Goal: Task Accomplishment & Management: Complete application form

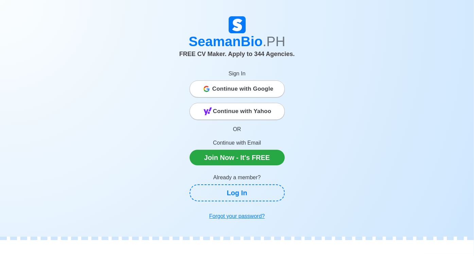
click at [244, 93] on span "Continue with Google" at bounding box center [242, 89] width 61 height 14
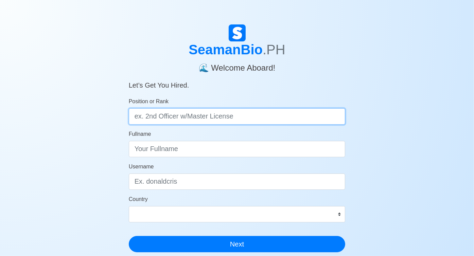
click at [186, 118] on input "Position or Rank" at bounding box center [237, 116] width 217 height 16
type input "Deck Cadet"
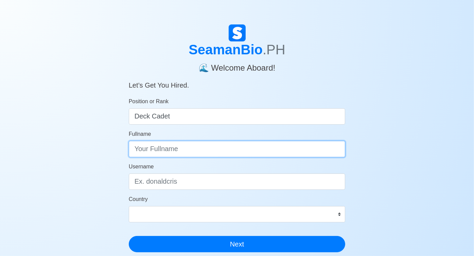
click at [234, 148] on input "Fullname" at bounding box center [237, 149] width 217 height 16
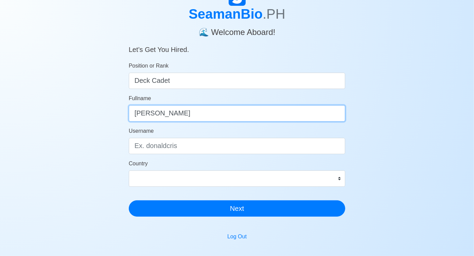
scroll to position [45, 0]
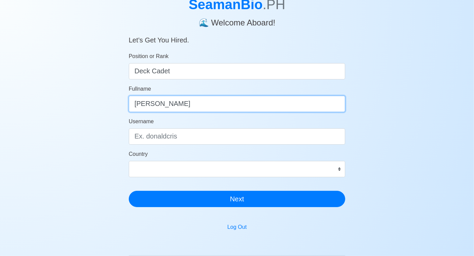
type input "[PERSON_NAME]"
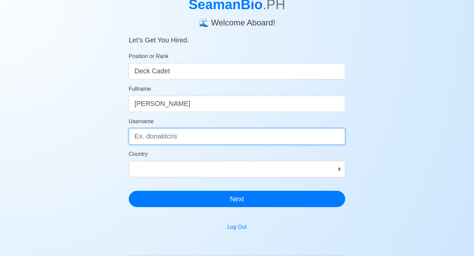
click at [208, 138] on input "Username" at bounding box center [237, 136] width 217 height 16
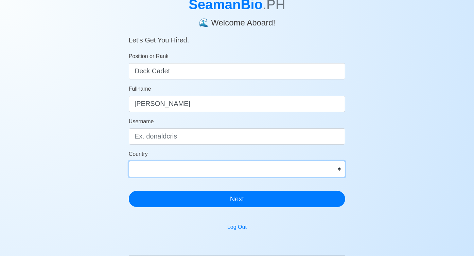
click at [213, 170] on select "[GEOGRAPHIC_DATA] [GEOGRAPHIC_DATA] [GEOGRAPHIC_DATA] [GEOGRAPHIC_DATA] [US_STA…" at bounding box center [237, 169] width 217 height 16
click at [129, 161] on select "[GEOGRAPHIC_DATA] [GEOGRAPHIC_DATA] [GEOGRAPHIC_DATA] [GEOGRAPHIC_DATA] [US_STA…" at bounding box center [237, 169] width 217 height 16
click at [211, 170] on select "[GEOGRAPHIC_DATA] [GEOGRAPHIC_DATA] [GEOGRAPHIC_DATA] [GEOGRAPHIC_DATA] [US_STA…" at bounding box center [237, 169] width 217 height 16
select select "PH"
click at [129, 161] on select "[GEOGRAPHIC_DATA] [GEOGRAPHIC_DATA] [GEOGRAPHIC_DATA] [GEOGRAPHIC_DATA] [US_STA…" at bounding box center [237, 169] width 217 height 16
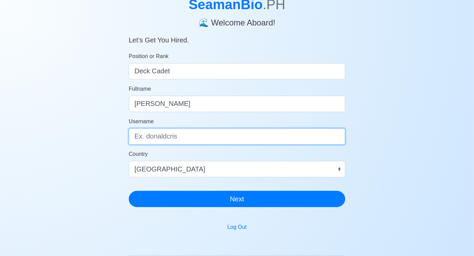
click at [172, 136] on input "Username" at bounding box center [237, 136] width 217 height 16
type input "v"
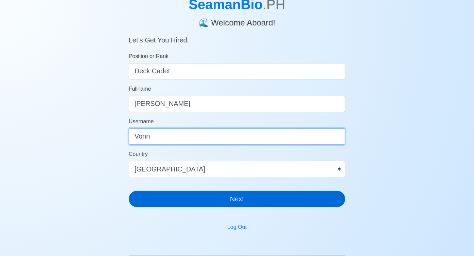
type input "Vonn"
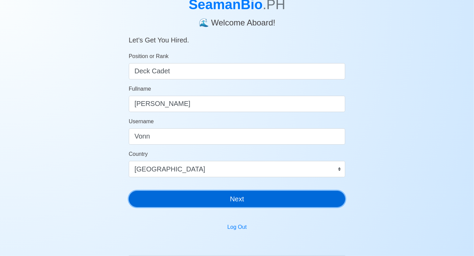
drag, startPoint x: 236, startPoint y: 200, endPoint x: 221, endPoint y: 206, distance: 15.3
click at [236, 201] on button "Next" at bounding box center [237, 199] width 217 height 16
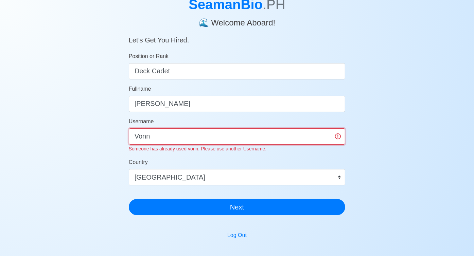
click at [160, 133] on input "Vonn" at bounding box center [237, 136] width 217 height 16
drag, startPoint x: 164, startPoint y: 137, endPoint x: 120, endPoint y: 138, distance: 44.5
click at [120, 138] on div "SeamanBio .PH 🌊 Welcome Aboard! Let’s Get You Hired. Position or Rank Deck Cade…" at bounding box center [237, 162] width 237 height 366
type input "v"
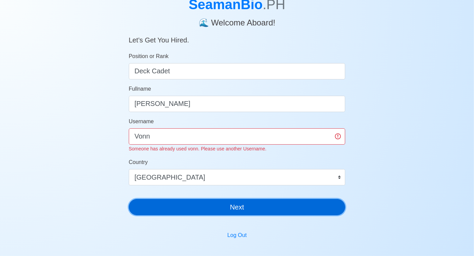
click at [243, 213] on main "SeamanBio .PH 🌊 Welcome Aboard! Let’s Get You Hired. Position or Rank Deck Cade…" at bounding box center [237, 161] width 227 height 365
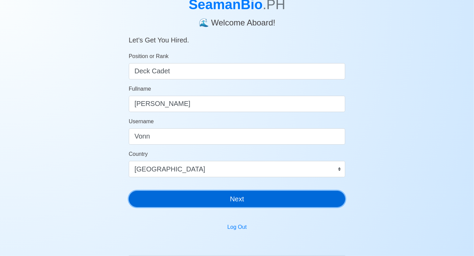
click at [237, 192] on button "Next" at bounding box center [237, 199] width 217 height 16
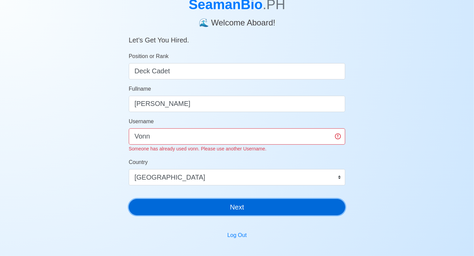
click at [236, 196] on form "Position or Rank Deck Cadet Fullname [PERSON_NAME] Username Vonn Someone has al…" at bounding box center [237, 133] width 217 height 163
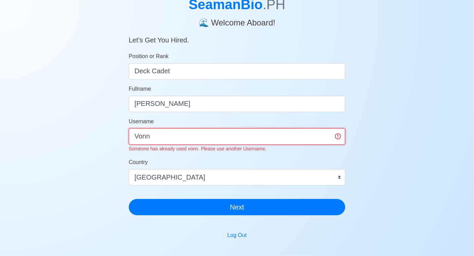
click at [334, 139] on input "Vonn" at bounding box center [237, 136] width 217 height 16
click at [339, 134] on input "Vonn" at bounding box center [237, 136] width 217 height 16
drag, startPoint x: 184, startPoint y: 139, endPoint x: 99, endPoint y: 140, distance: 84.3
click at [99, 140] on div "SeamanBio .PH 🌊 Welcome Aboard! Let’s Get You Hired. Position or Rank Deck Cade…" at bounding box center [237, 162] width 474 height 366
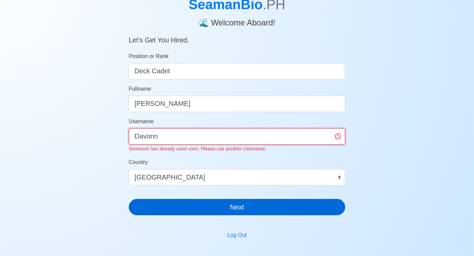
type input "Davonn"
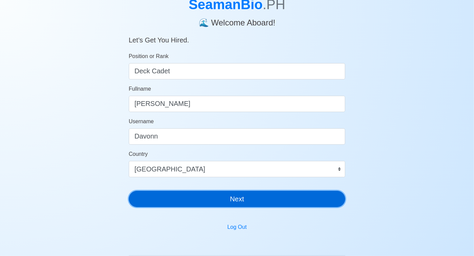
click at [217, 209] on div "SeamanBio .PH 🌊 Welcome Aboard! Let’s Get You Hired. Position or Rank Deck Cade…" at bounding box center [237, 95] width 217 height 233
click at [217, 201] on button "Next" at bounding box center [237, 199] width 217 height 16
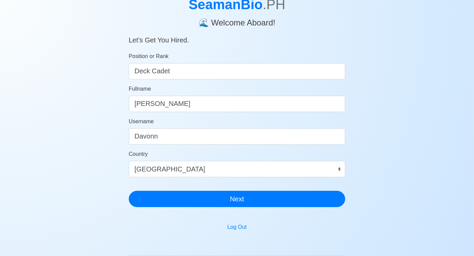
scroll to position [8, 0]
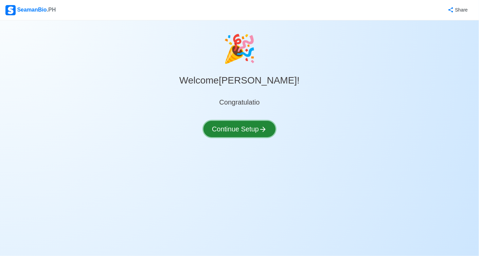
click at [248, 129] on button "Continue Setup" at bounding box center [240, 129] width 72 height 16
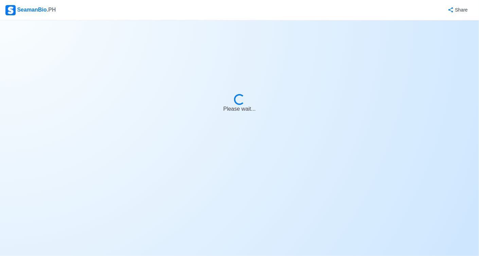
select select "Visible for Hiring"
select select "PH"
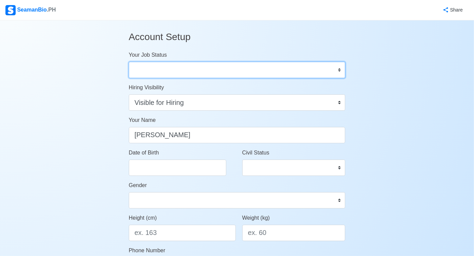
drag, startPoint x: 285, startPoint y: 67, endPoint x: 285, endPoint y: 71, distance: 4.4
click at [285, 67] on select "Onboard Actively Looking for Job Not Looking for Job" at bounding box center [237, 70] width 217 height 16
select select "Not Looking for Job"
click at [129, 62] on select "Onboard Actively Looking for Job Not Looking for Job" at bounding box center [237, 70] width 217 height 16
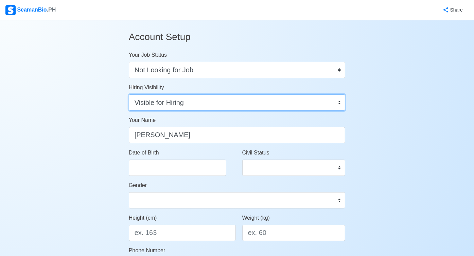
click at [219, 106] on select "Visible for Hiring Not Visible for Hiring" at bounding box center [237, 102] width 217 height 16
select select "Not Visible for Hiring"
click at [129, 94] on select "Visible for Hiring Not Visible for Hiring" at bounding box center [237, 102] width 217 height 16
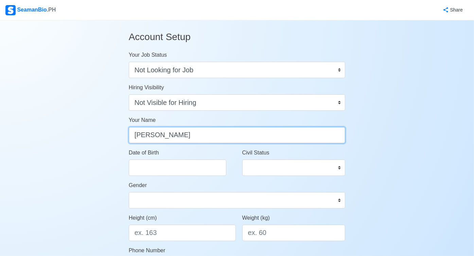
click at [208, 132] on input "[PERSON_NAME]" at bounding box center [237, 135] width 217 height 16
click at [210, 134] on input "[PERSON_NAME]" at bounding box center [237, 135] width 217 height 16
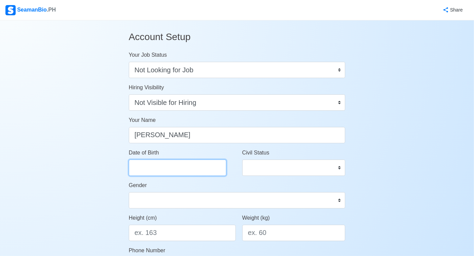
click at [183, 171] on input "Date of Birth" at bounding box center [178, 168] width 98 height 16
select select "****"
select select "*******"
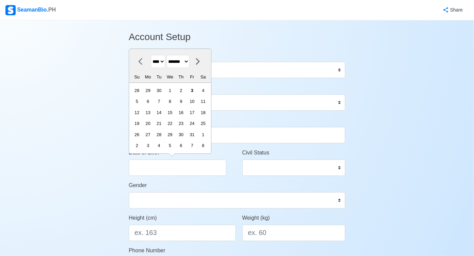
click at [162, 62] on select "**** **** **** **** **** **** **** **** **** **** **** **** **** **** **** ****…" at bounding box center [158, 61] width 14 height 13
drag, startPoint x: 165, startPoint y: 59, endPoint x: 165, endPoint y: 63, distance: 3.4
click at [165, 59] on select "**** **** **** **** **** **** **** **** **** **** **** **** **** **** **** ****…" at bounding box center [158, 61] width 14 height 13
